Goal: Information Seeking & Learning: Learn about a topic

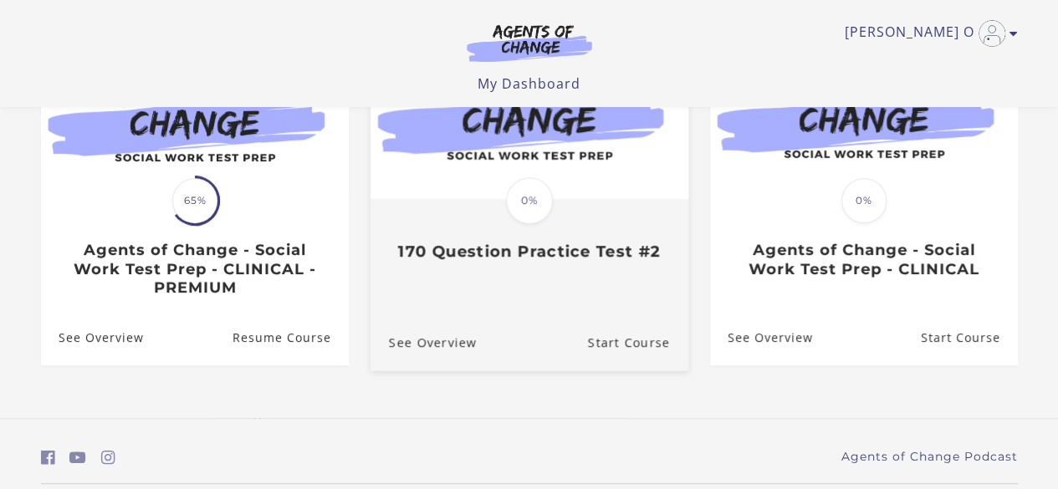
scroll to position [251, 0]
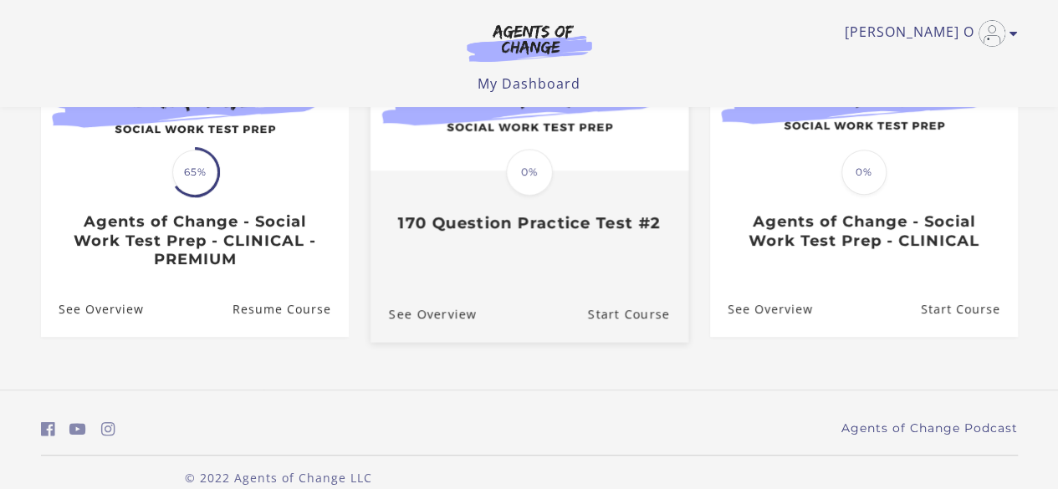
click at [507, 228] on h3 "170 Question Practice Test #2" at bounding box center [528, 222] width 281 height 19
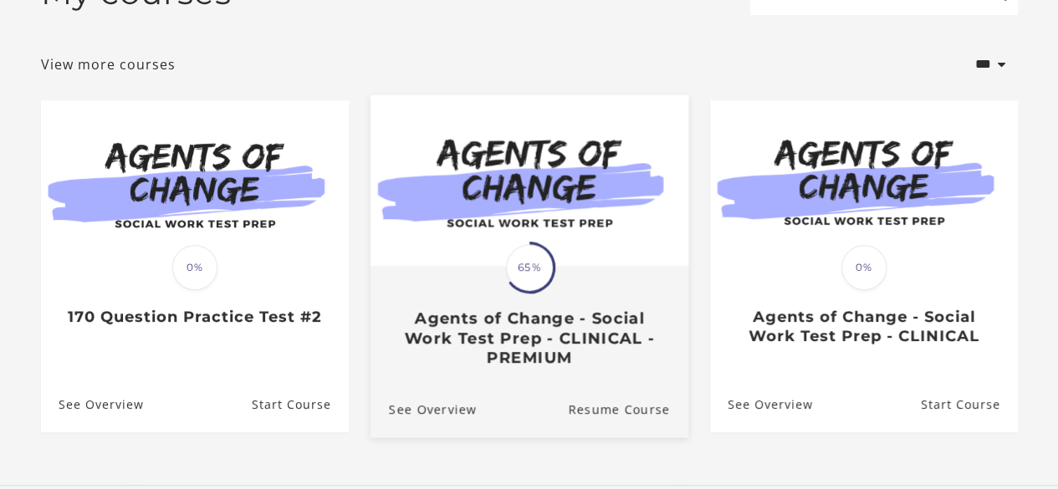
click at [541, 323] on h3 "Agents of Change - Social Work Test Prep - CLINICAL - PREMIUM" at bounding box center [528, 338] width 281 height 59
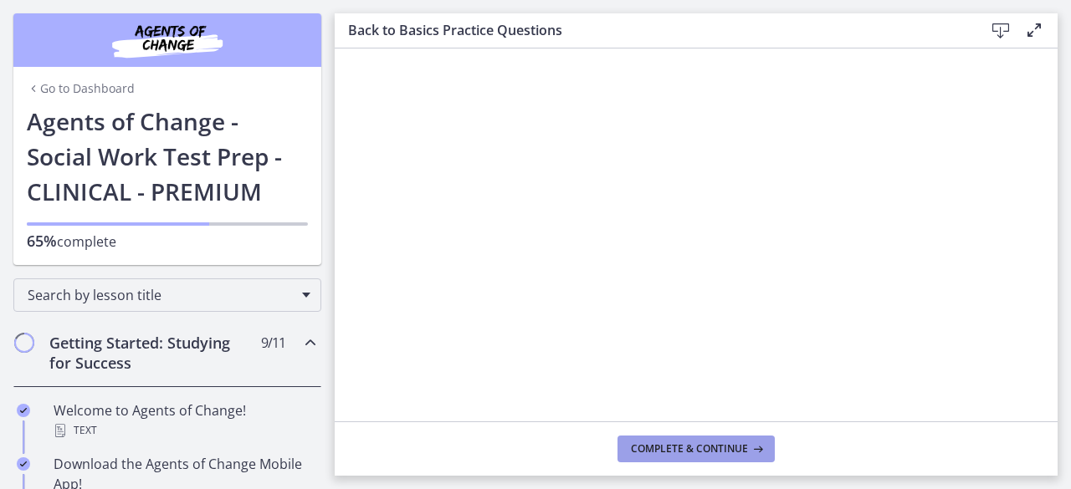
click at [731, 448] on span "Complete & continue" at bounding box center [689, 448] width 117 height 13
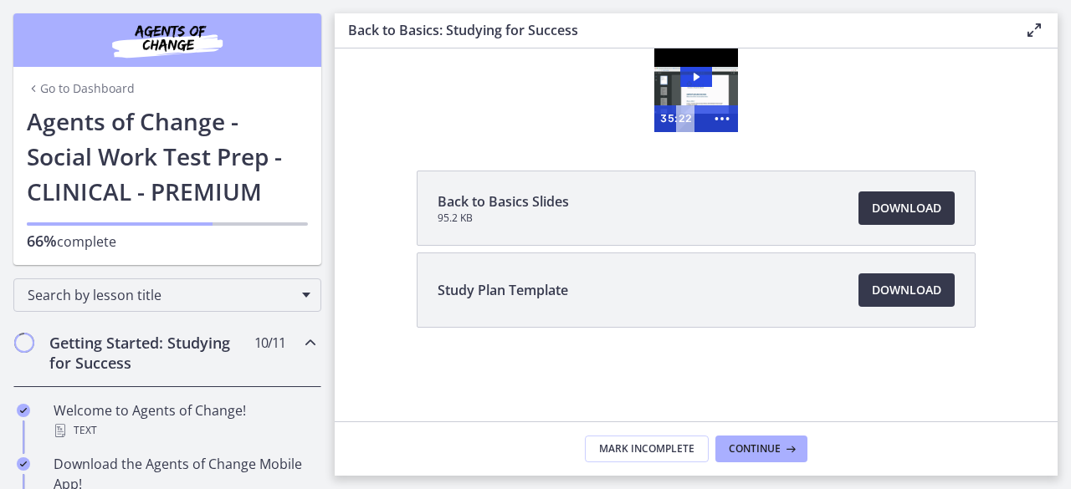
click at [928, 207] on span "Download Opens in a new window" at bounding box center [906, 208] width 69 height 20
click at [930, 294] on span "Download Opens in a new window" at bounding box center [906, 290] width 69 height 20
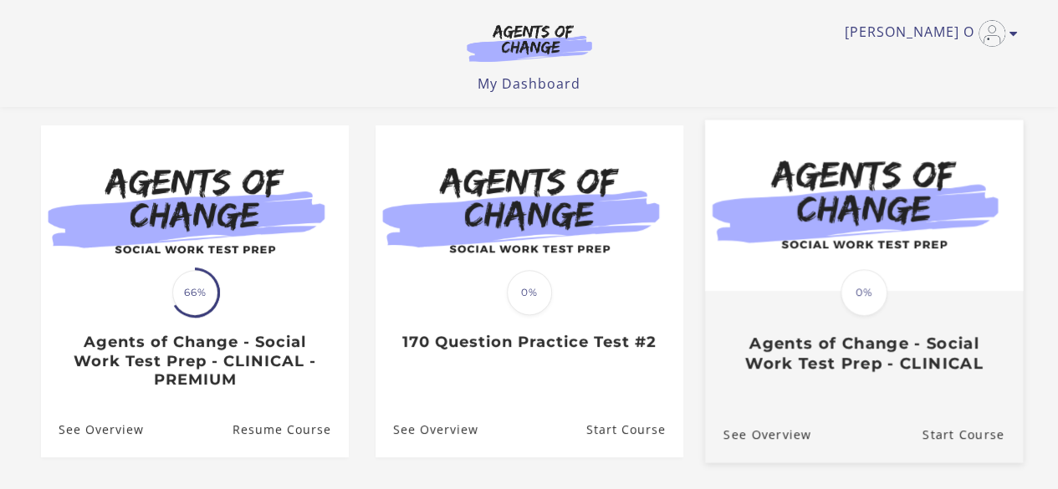
scroll to position [113, 0]
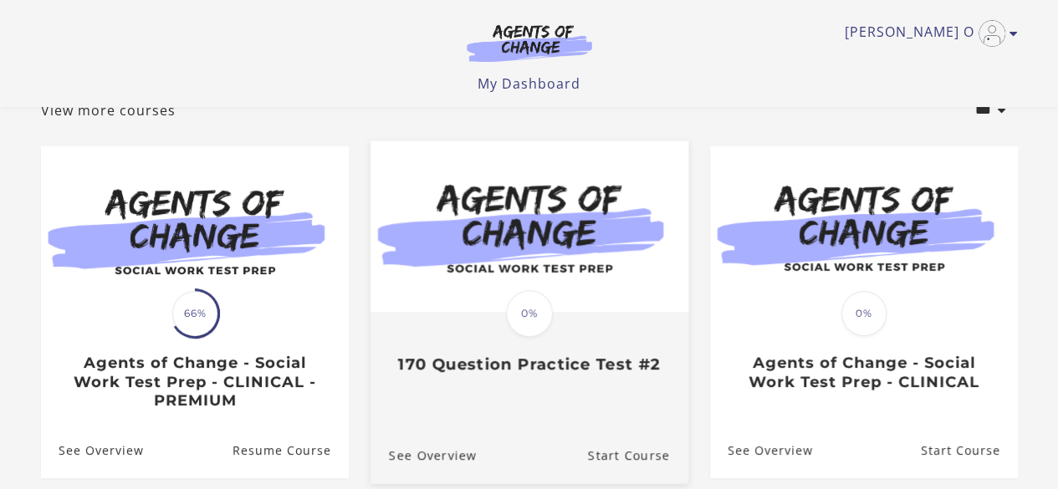
click at [524, 229] on img at bounding box center [529, 226] width 318 height 171
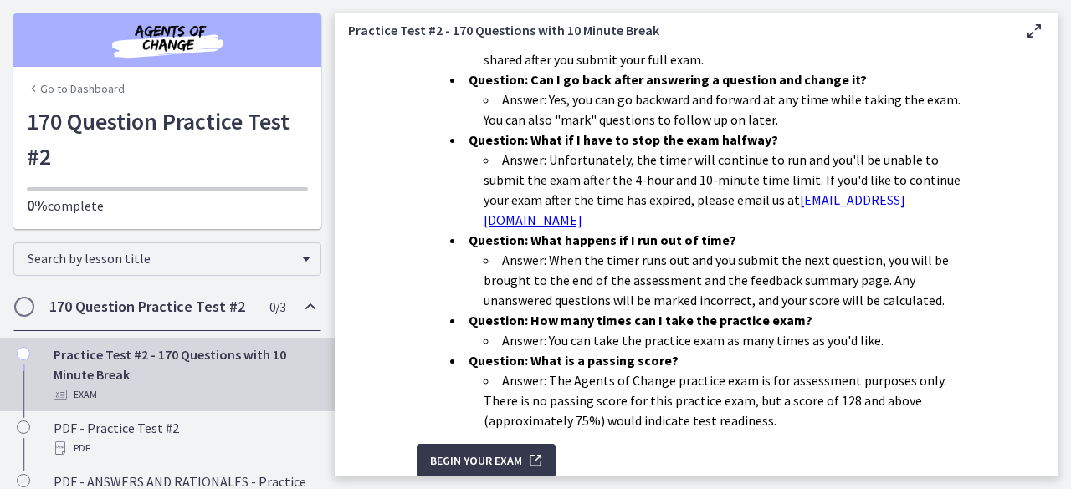
scroll to position [641, 0]
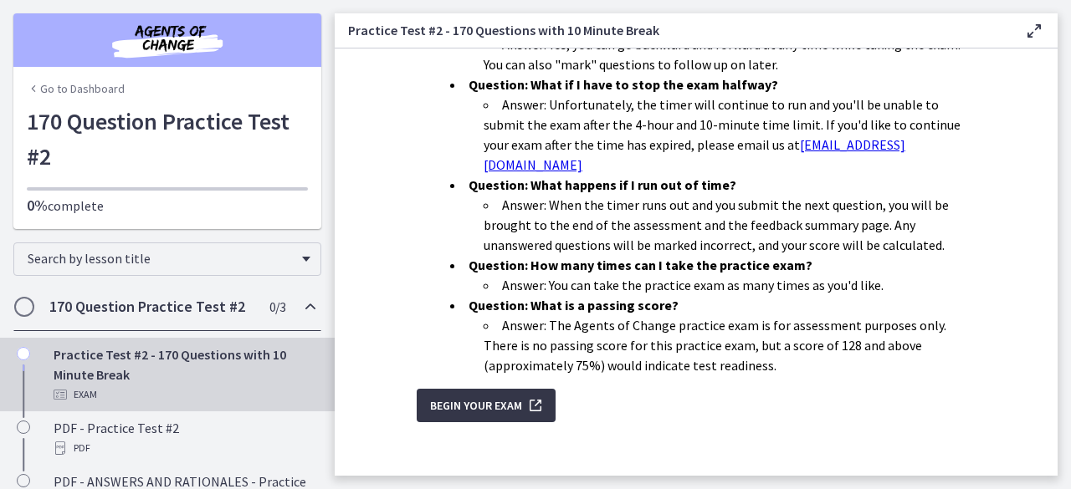
click at [475, 396] on span "Begin Your Exam" at bounding box center [476, 406] width 92 height 20
